Goal: Task Accomplishment & Management: Manage account settings

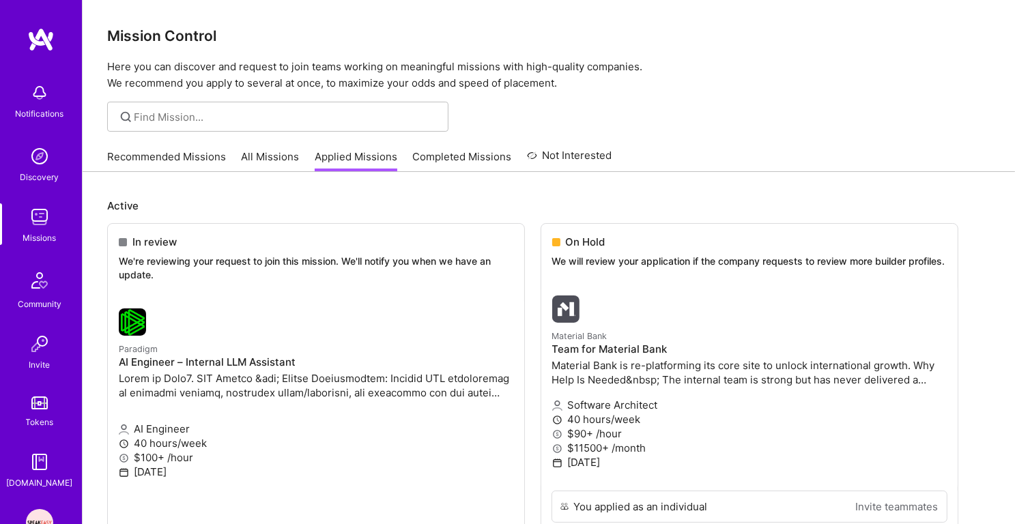
click at [40, 163] on img at bounding box center [39, 156] width 27 height 27
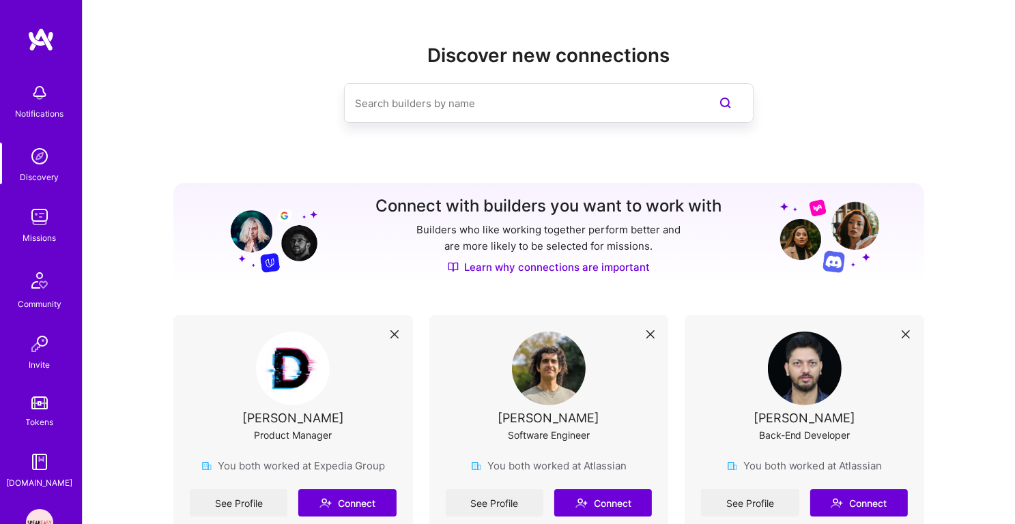
click at [38, 223] on img at bounding box center [39, 216] width 27 height 27
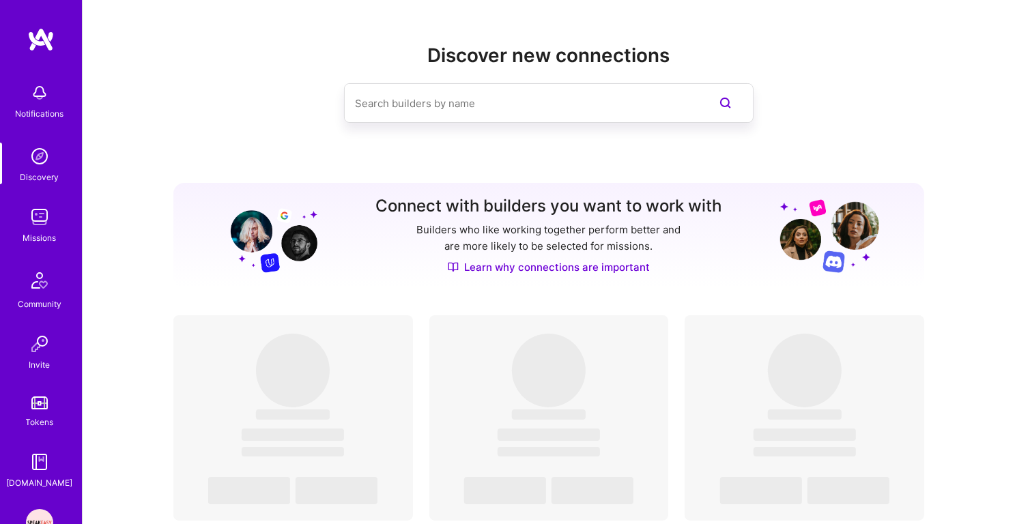
click at [446, 115] on input at bounding box center [521, 103] width 333 height 35
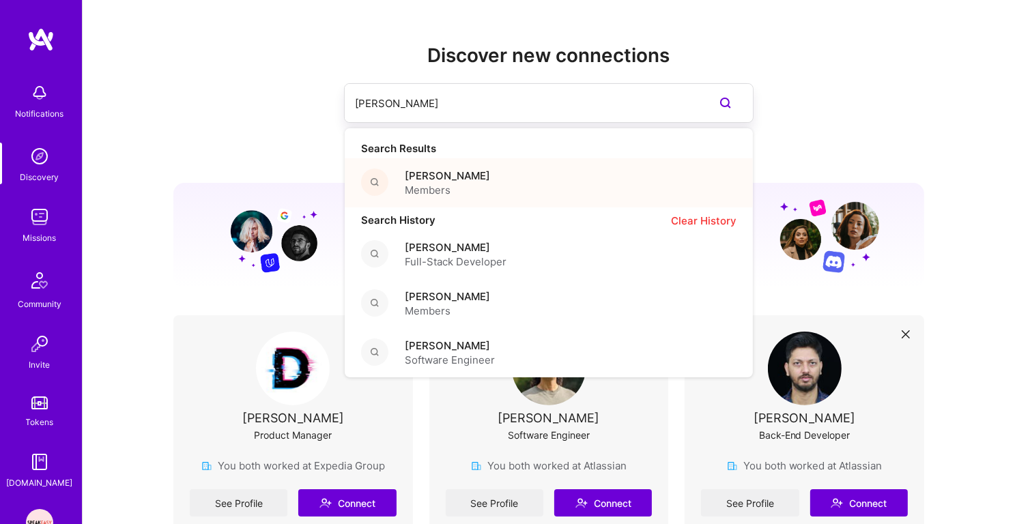
type input "tyler simp"
click at [449, 173] on span "Tyler Simpson" at bounding box center [447, 176] width 85 height 14
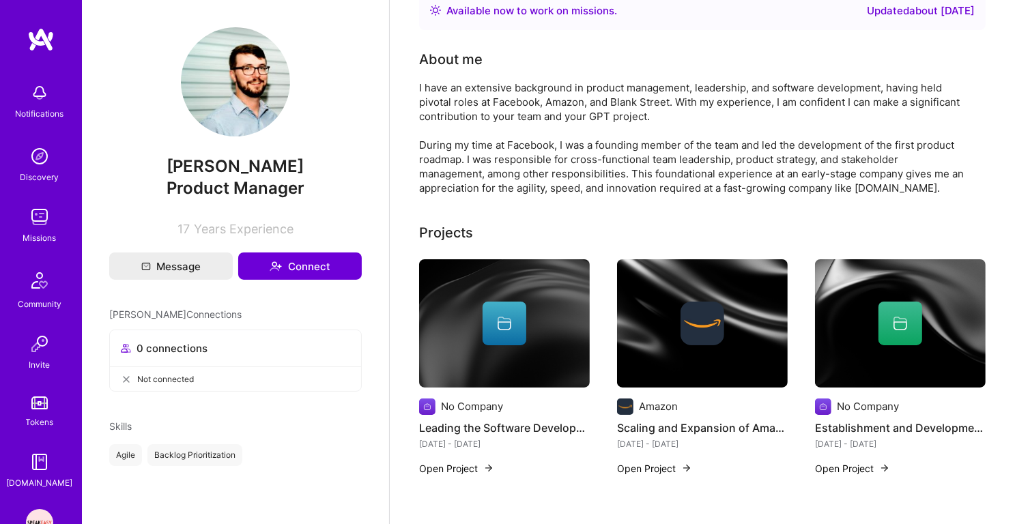
scroll to position [51, 0]
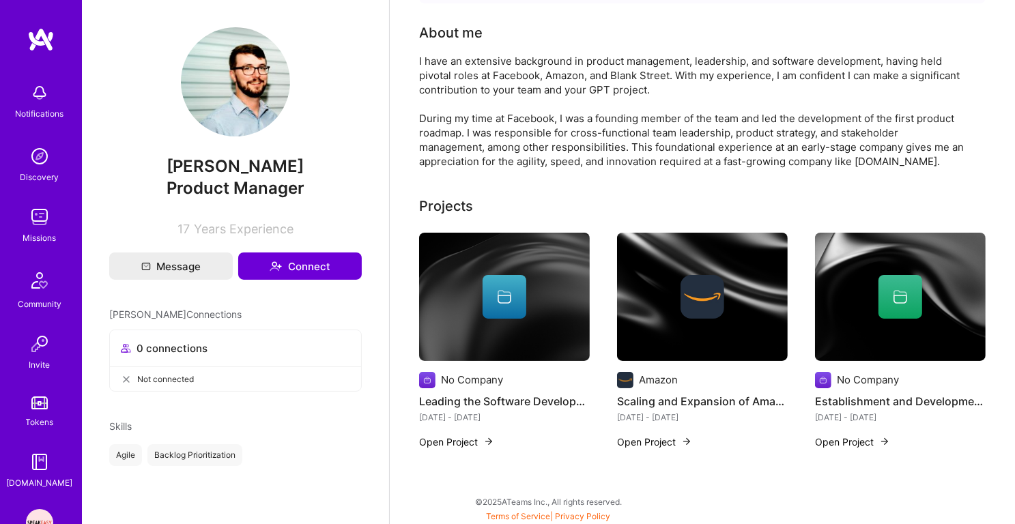
click at [491, 160] on div "I have an extensive background in product management, leadership, and software …" at bounding box center [692, 111] width 546 height 115
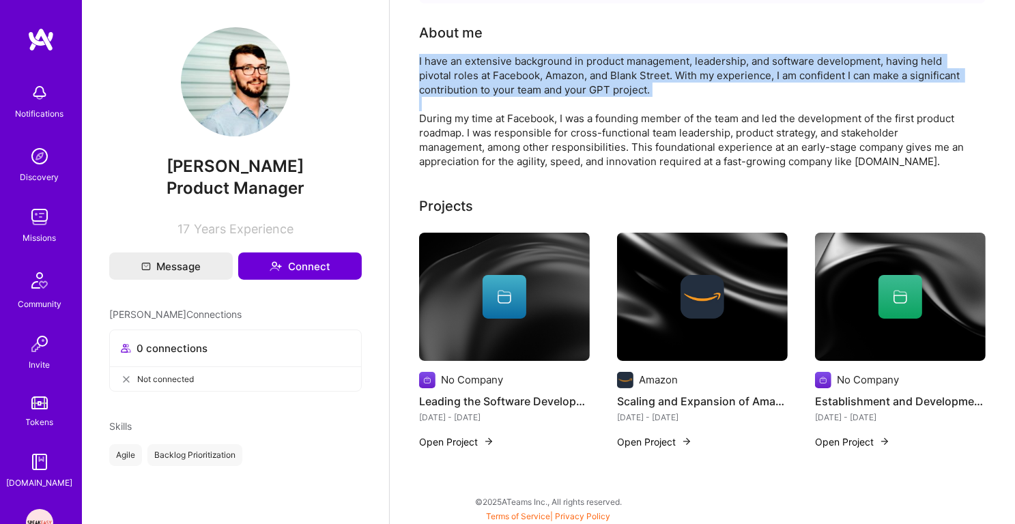
click at [531, 166] on div "I have an extensive background in product management, leadership, and software …" at bounding box center [692, 111] width 546 height 115
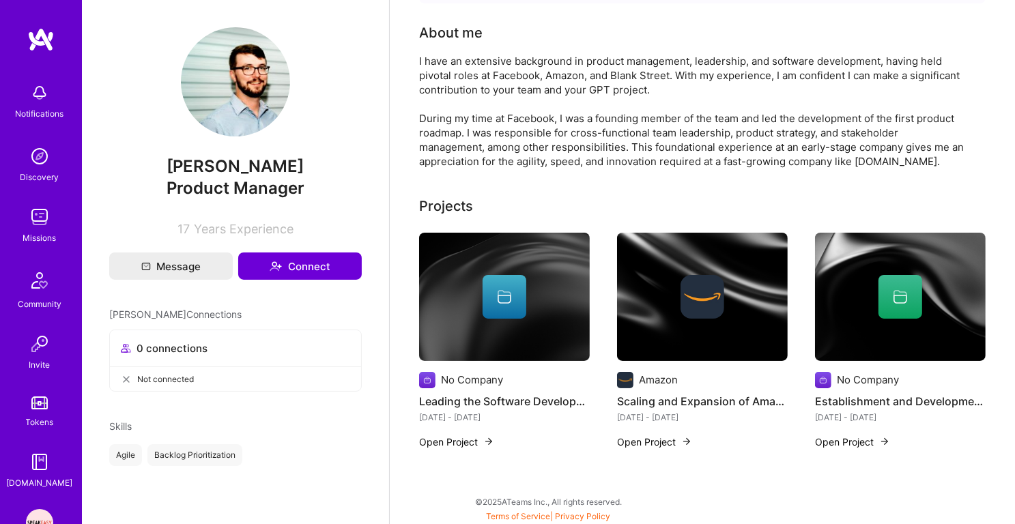
click at [531, 166] on div "I have an extensive background in product management, leadership, and software …" at bounding box center [692, 111] width 546 height 115
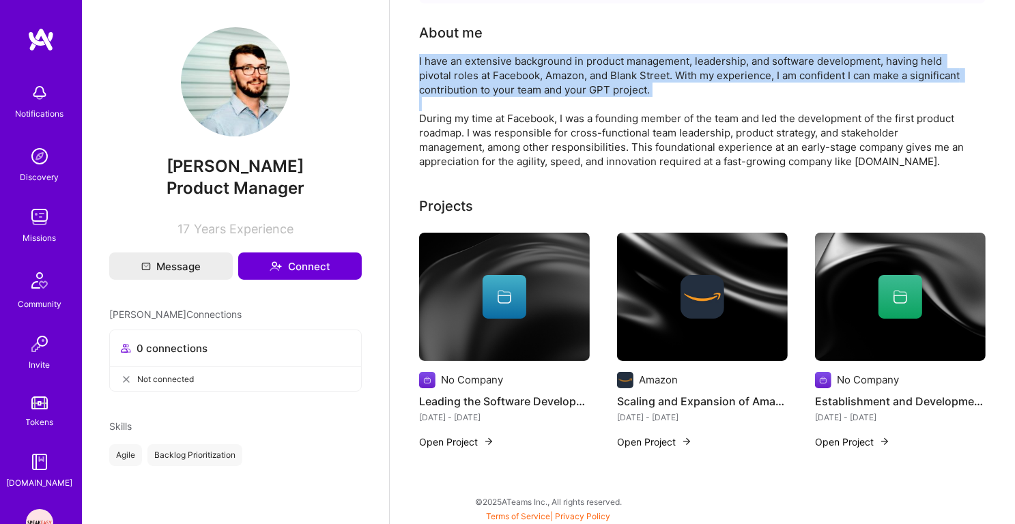
scroll to position [0, 0]
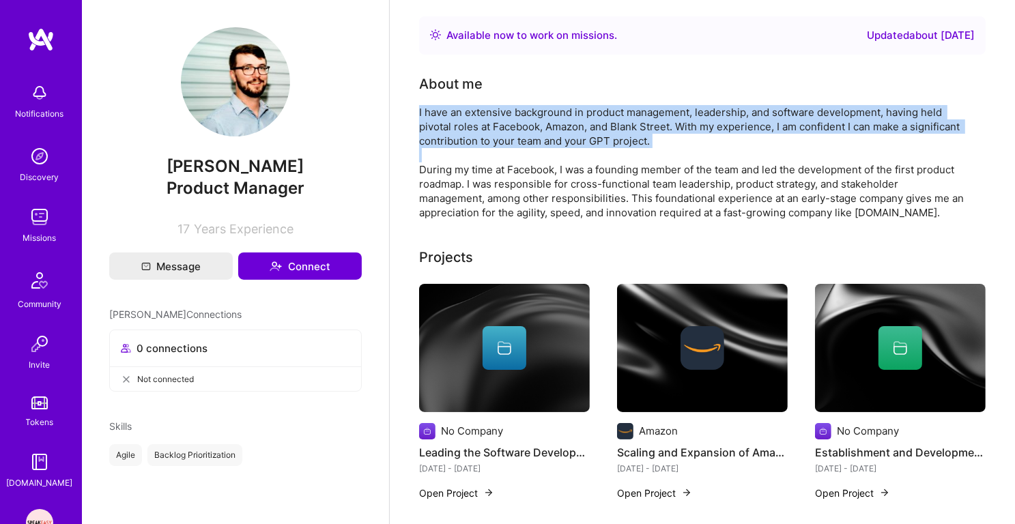
click at [509, 154] on div "I have an extensive background in product management, leadership, and software …" at bounding box center [692, 162] width 546 height 115
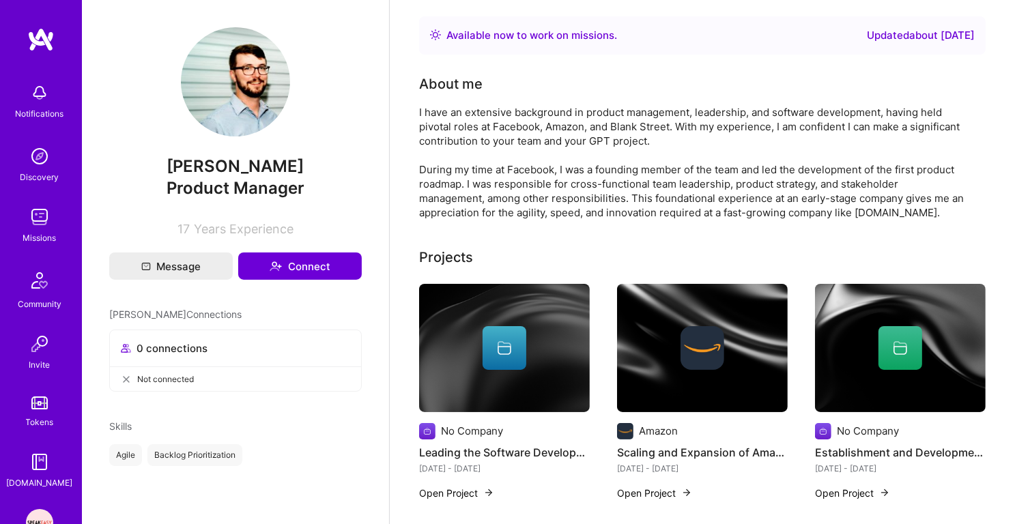
click at [509, 154] on div "I have an extensive background in product management, leadership, and software …" at bounding box center [692, 162] width 546 height 115
click at [509, 134] on div "I have an extensive background in product management, leadership, and software …" at bounding box center [692, 162] width 546 height 115
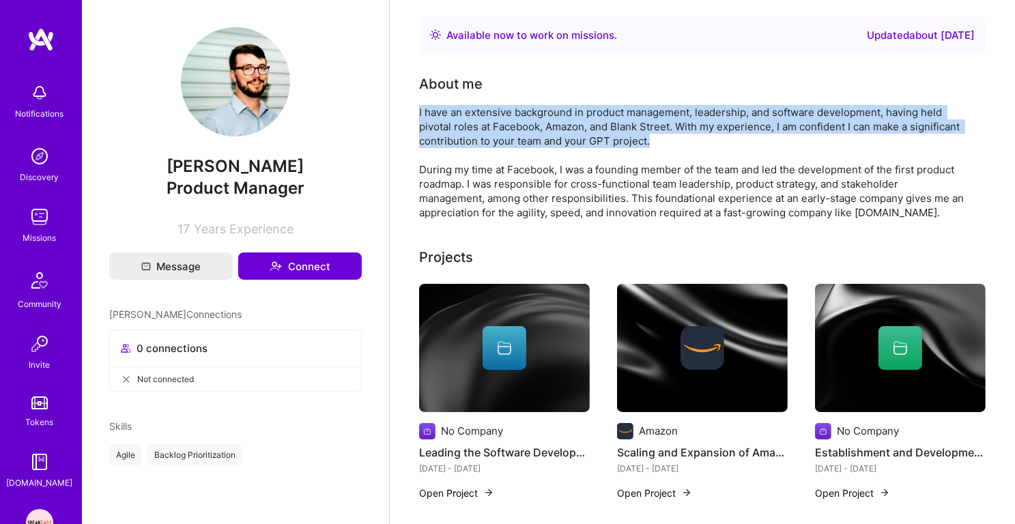
click at [29, 215] on img at bounding box center [39, 216] width 27 height 27
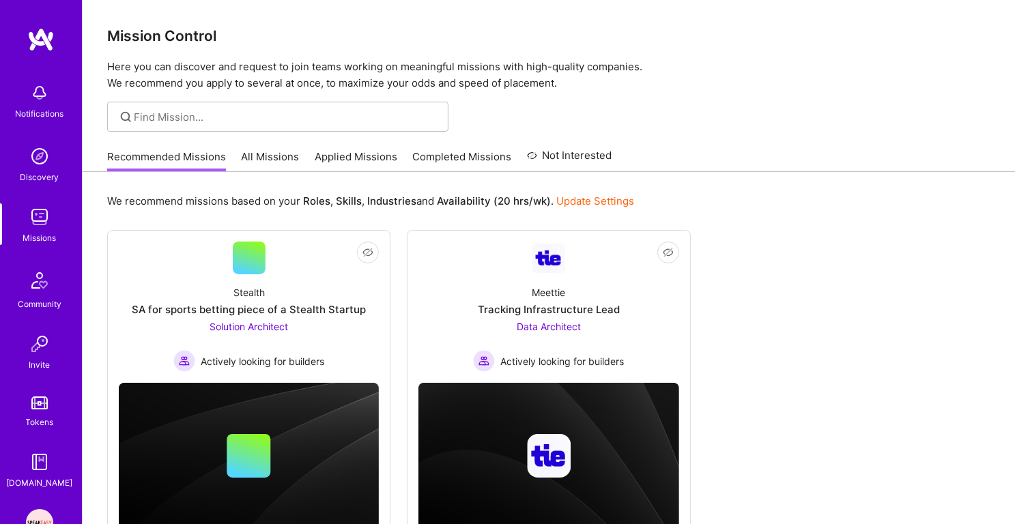
click at [342, 162] on link "Applied Missions" at bounding box center [356, 160] width 83 height 23
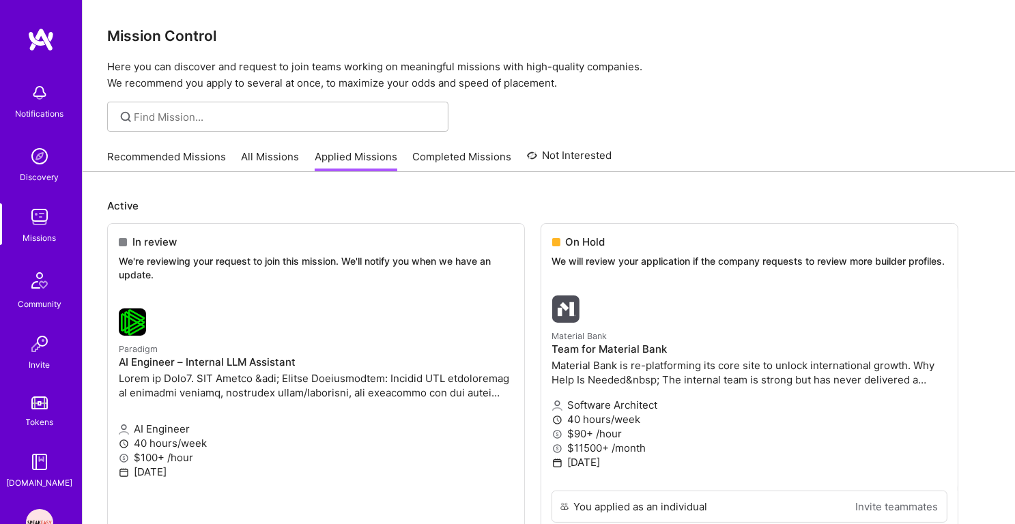
click at [50, 158] on img at bounding box center [39, 156] width 27 height 27
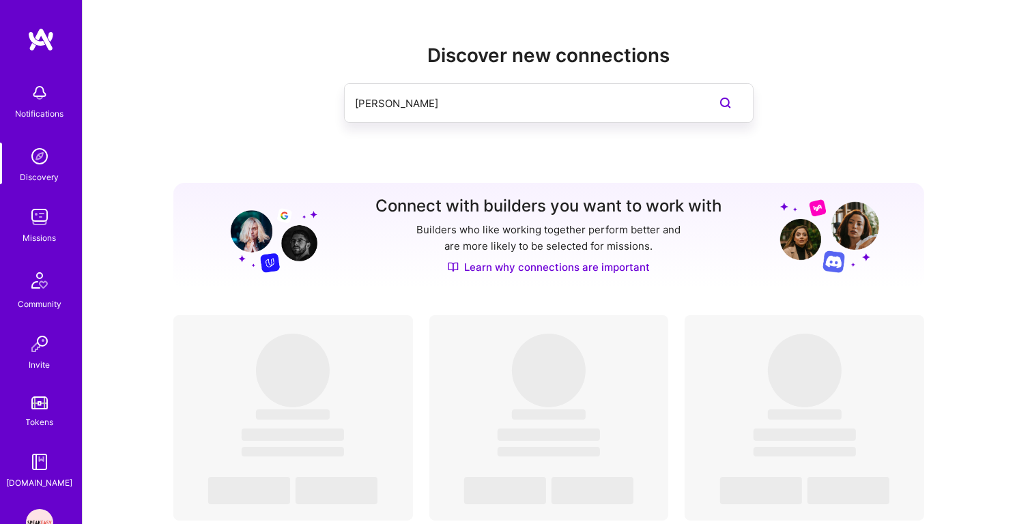
click at [432, 106] on input "tyler simp" at bounding box center [521, 103] width 333 height 35
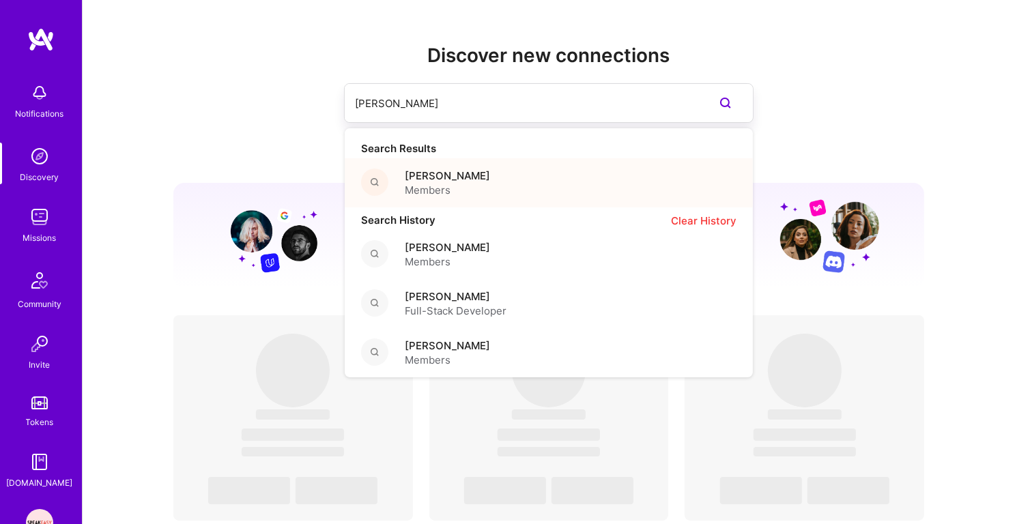
click at [437, 176] on span "Tyler Simpson" at bounding box center [447, 176] width 85 height 14
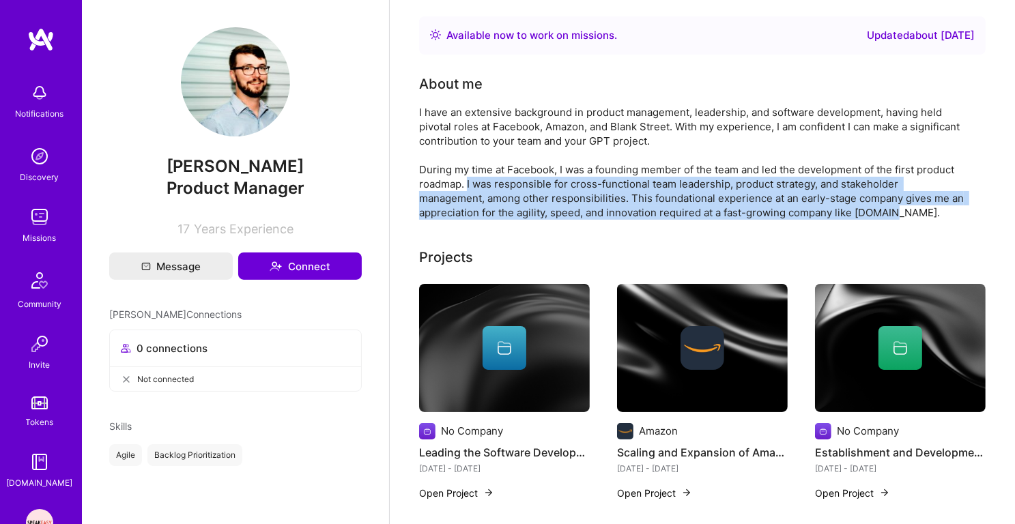
drag, startPoint x: 466, startPoint y: 182, endPoint x: 485, endPoint y: 220, distance: 42.1
click at [485, 220] on div "Available now to work on missions . Updated about 2 years ago About me I have a…" at bounding box center [702, 279] width 566 height 527
click at [510, 215] on div "I have an extensive background in product management, leadership, and software …" at bounding box center [692, 162] width 546 height 115
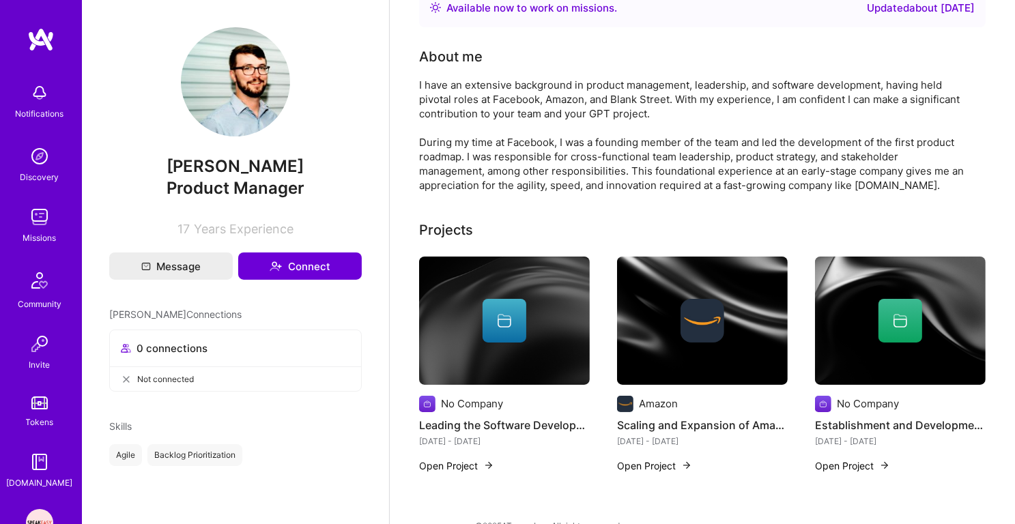
scroll to position [51, 0]
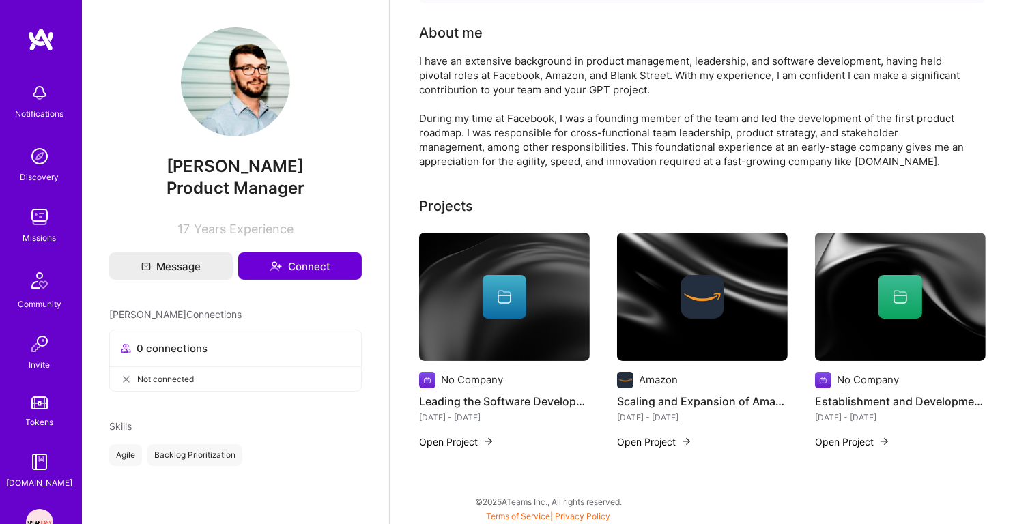
click at [729, 319] on img at bounding box center [702, 297] width 171 height 128
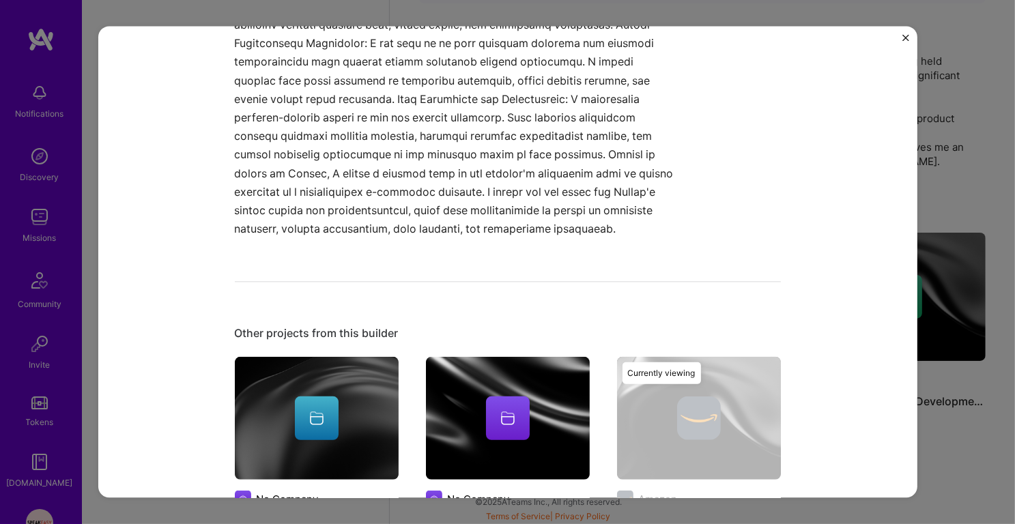
scroll to position [753, 0]
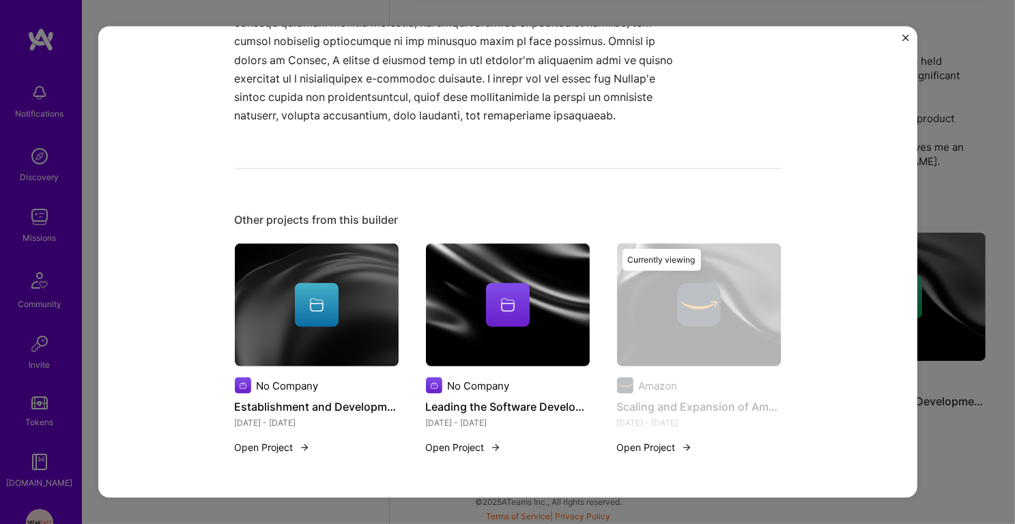
click at [906, 35] on img "Close" at bounding box center [905, 37] width 7 height 7
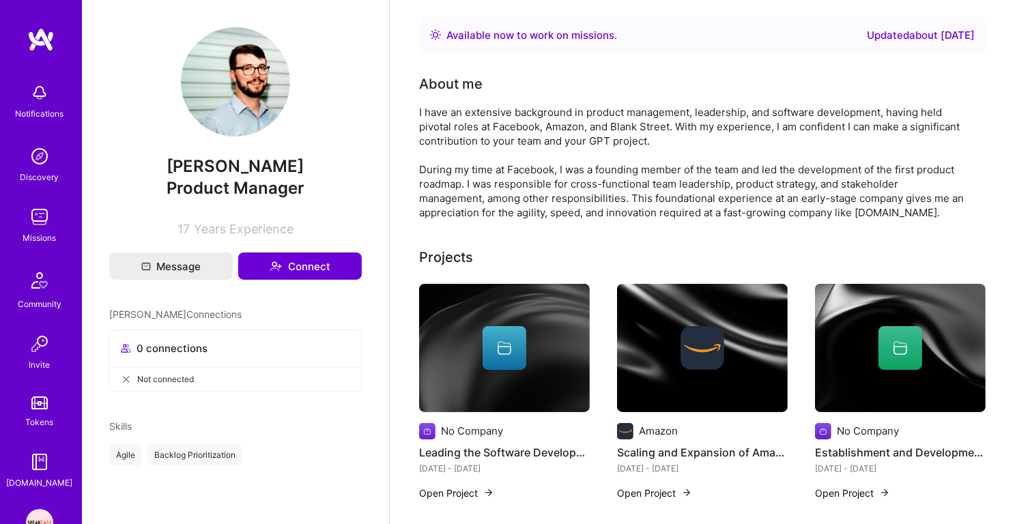
click at [543, 34] on div "Available now to work on missions ." at bounding box center [531, 35] width 171 height 16
click at [489, 138] on div "I have an extensive background in product management, leadership, and software …" at bounding box center [692, 162] width 546 height 115
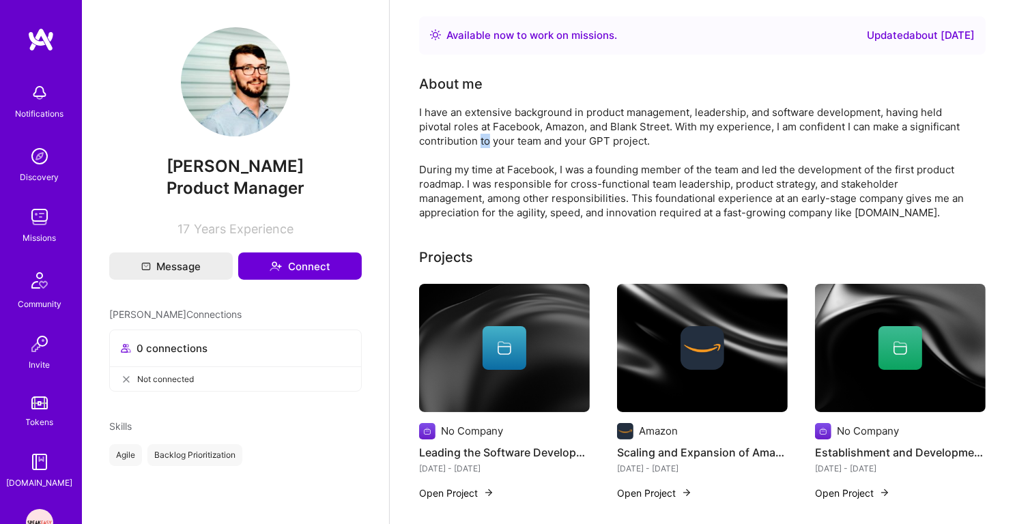
click at [489, 138] on div "I have an extensive background in product management, leadership, and software …" at bounding box center [692, 162] width 546 height 115
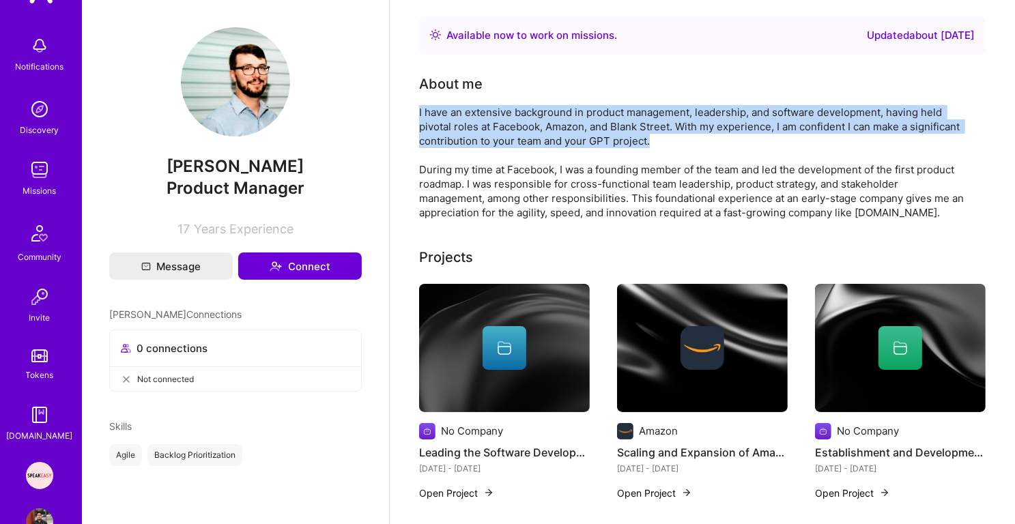
scroll to position [85, 0]
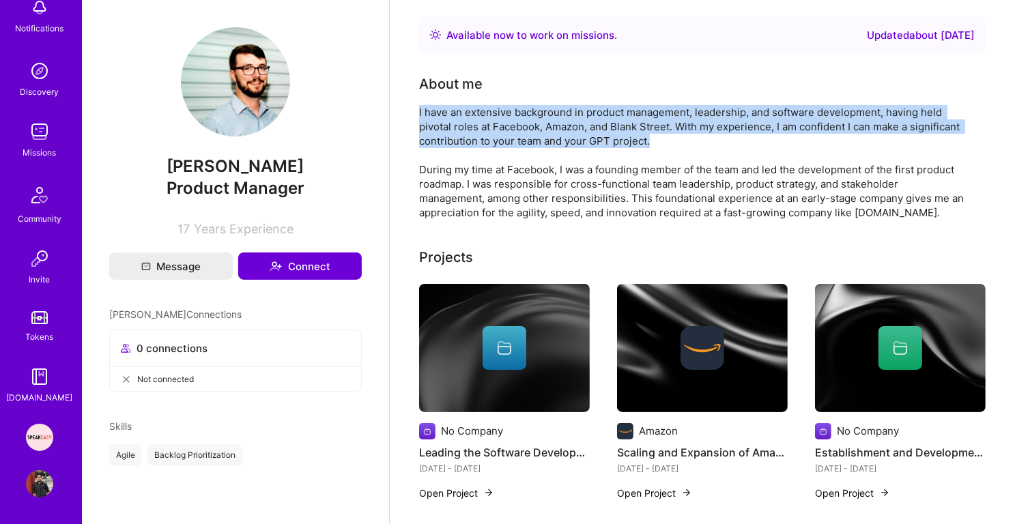
click at [35, 493] on img at bounding box center [39, 483] width 27 height 27
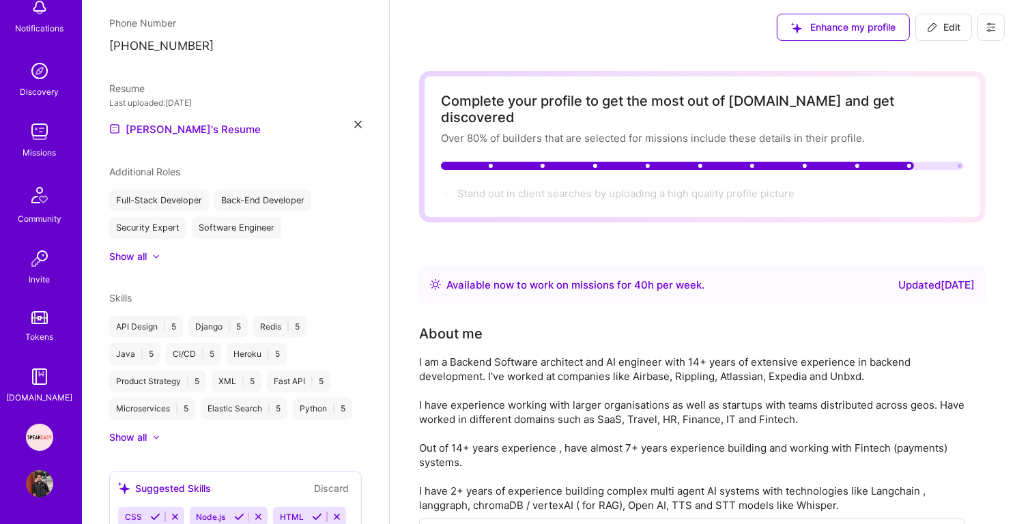
scroll to position [706, 0]
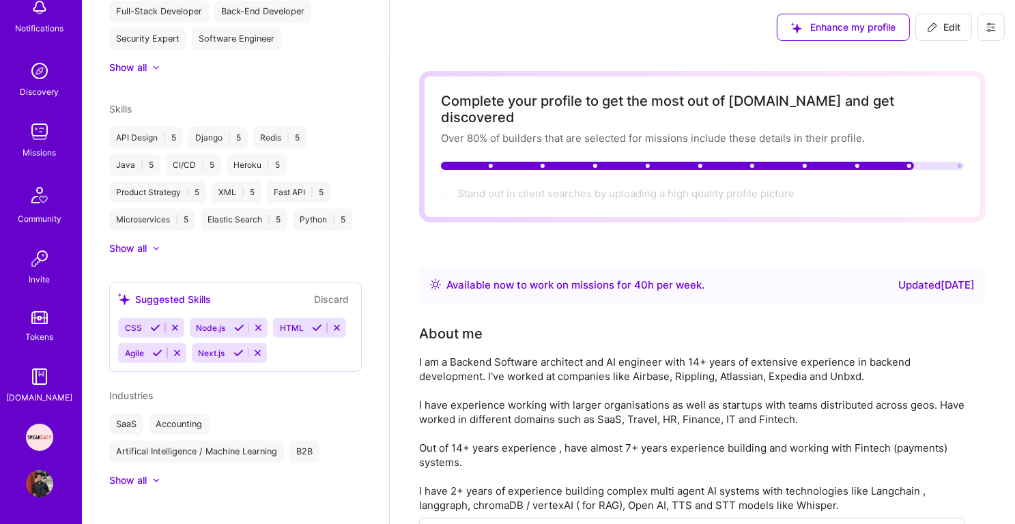
click at [148, 474] on div at bounding box center [149, 481] width 5 height 14
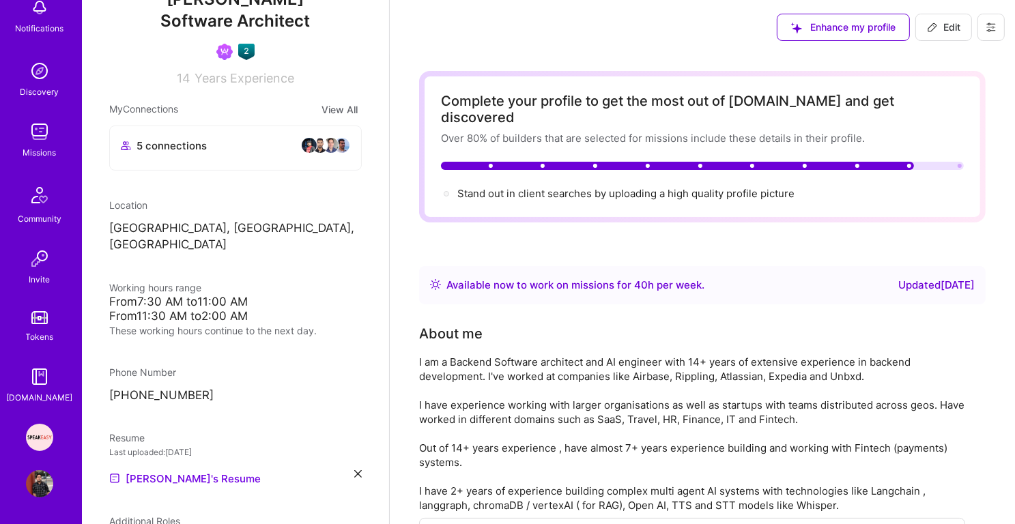
scroll to position [0, 0]
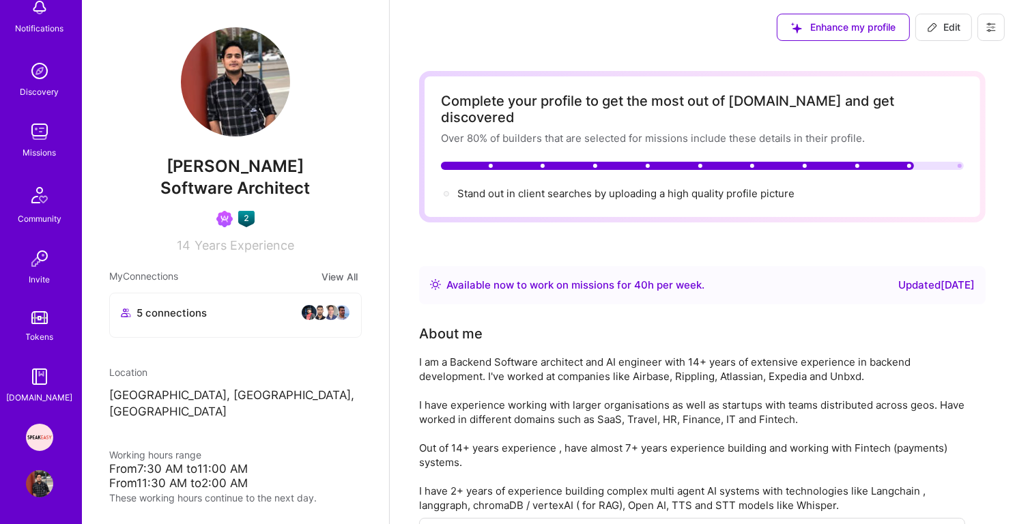
click at [936, 21] on span "Edit" at bounding box center [943, 27] width 33 height 14
select select "IN"
select select "Right Now"
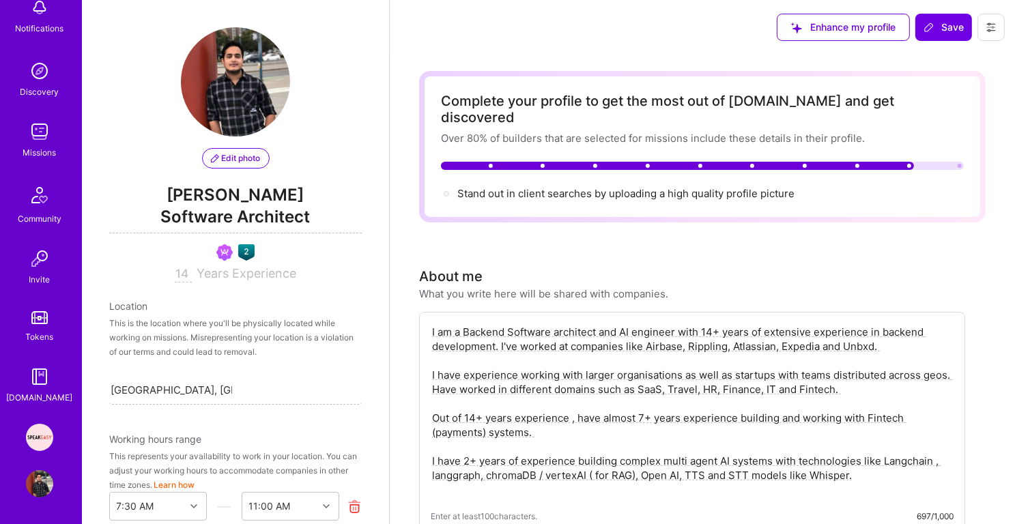
click at [44, 480] on img at bounding box center [39, 483] width 27 height 27
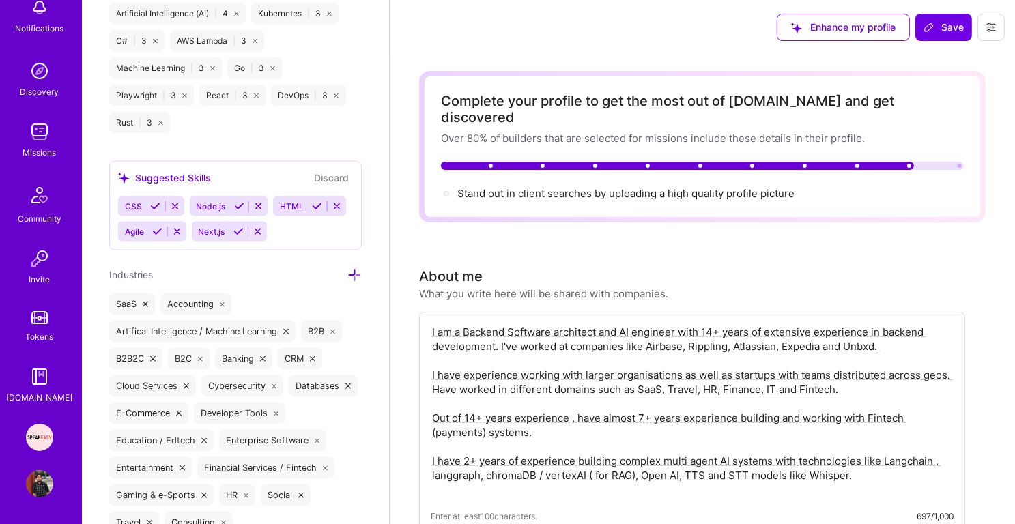
scroll to position [1872, 0]
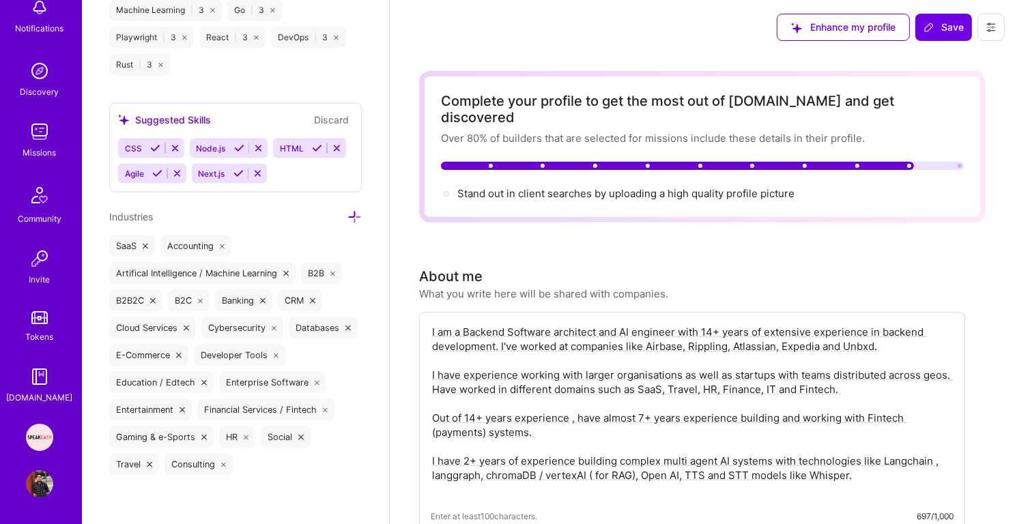
click at [46, 368] on img at bounding box center [39, 376] width 27 height 27
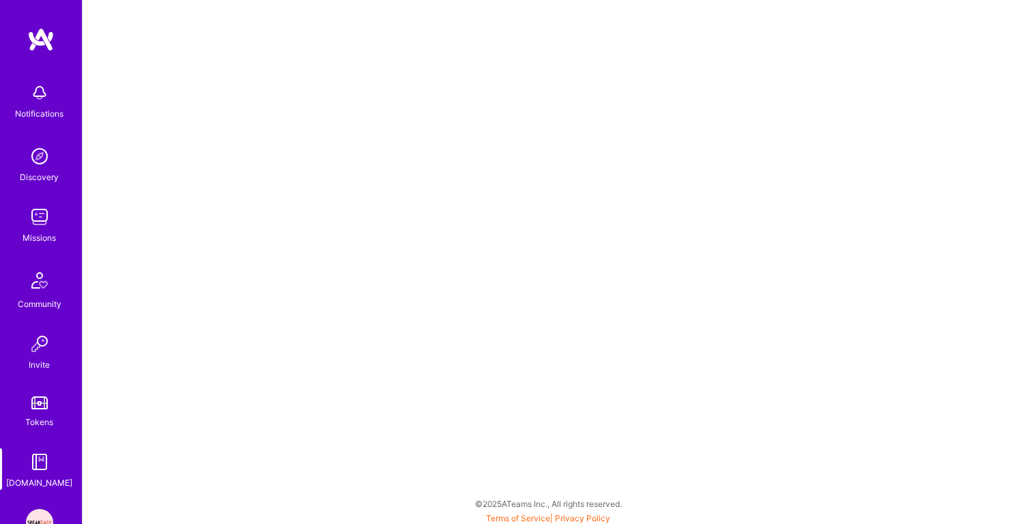
scroll to position [3, 0]
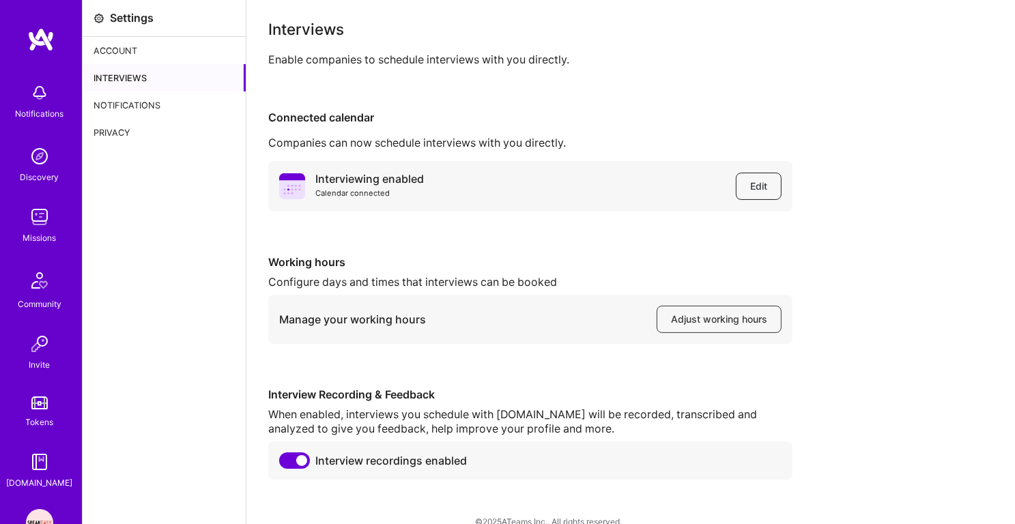
click at [761, 187] on span "Edit" at bounding box center [758, 186] width 17 height 14
click at [757, 185] on span "Edit" at bounding box center [758, 186] width 17 height 14
